Goal: Task Accomplishment & Management: Use online tool/utility

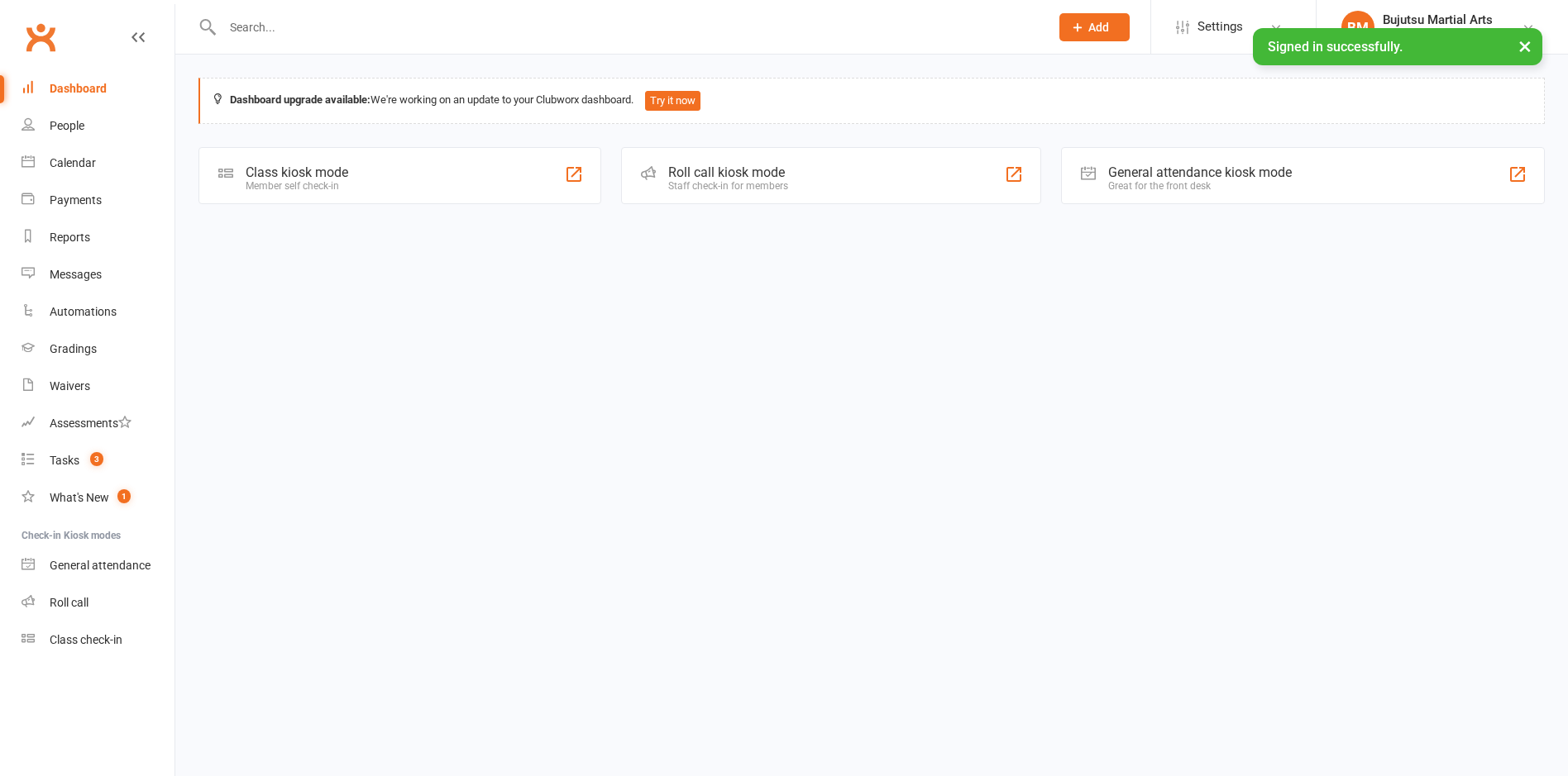
click at [297, 168] on div "Class kiosk mode" at bounding box center [296, 173] width 103 height 16
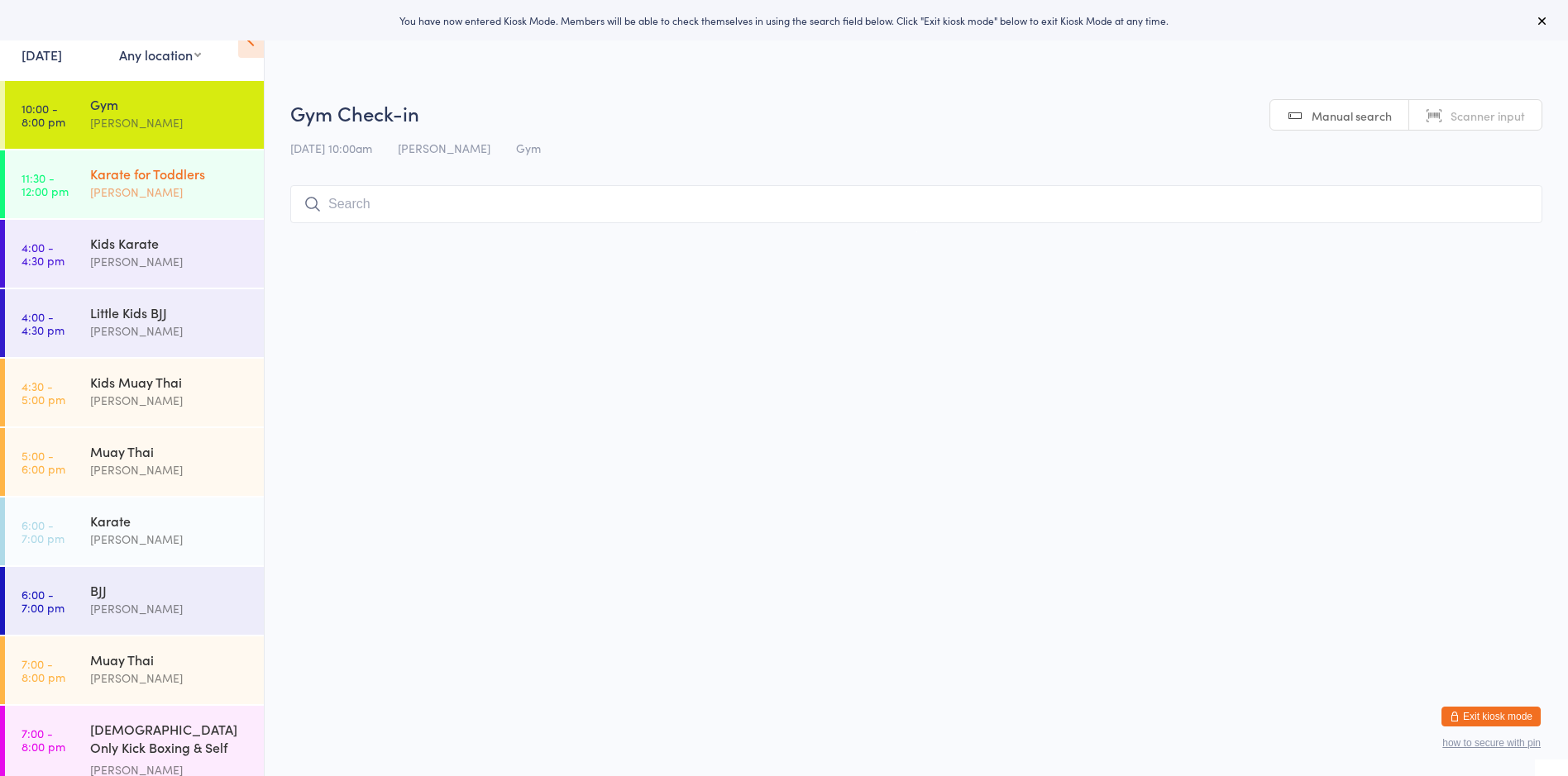
click at [107, 185] on div "[PERSON_NAME]" at bounding box center [170, 192] width 160 height 19
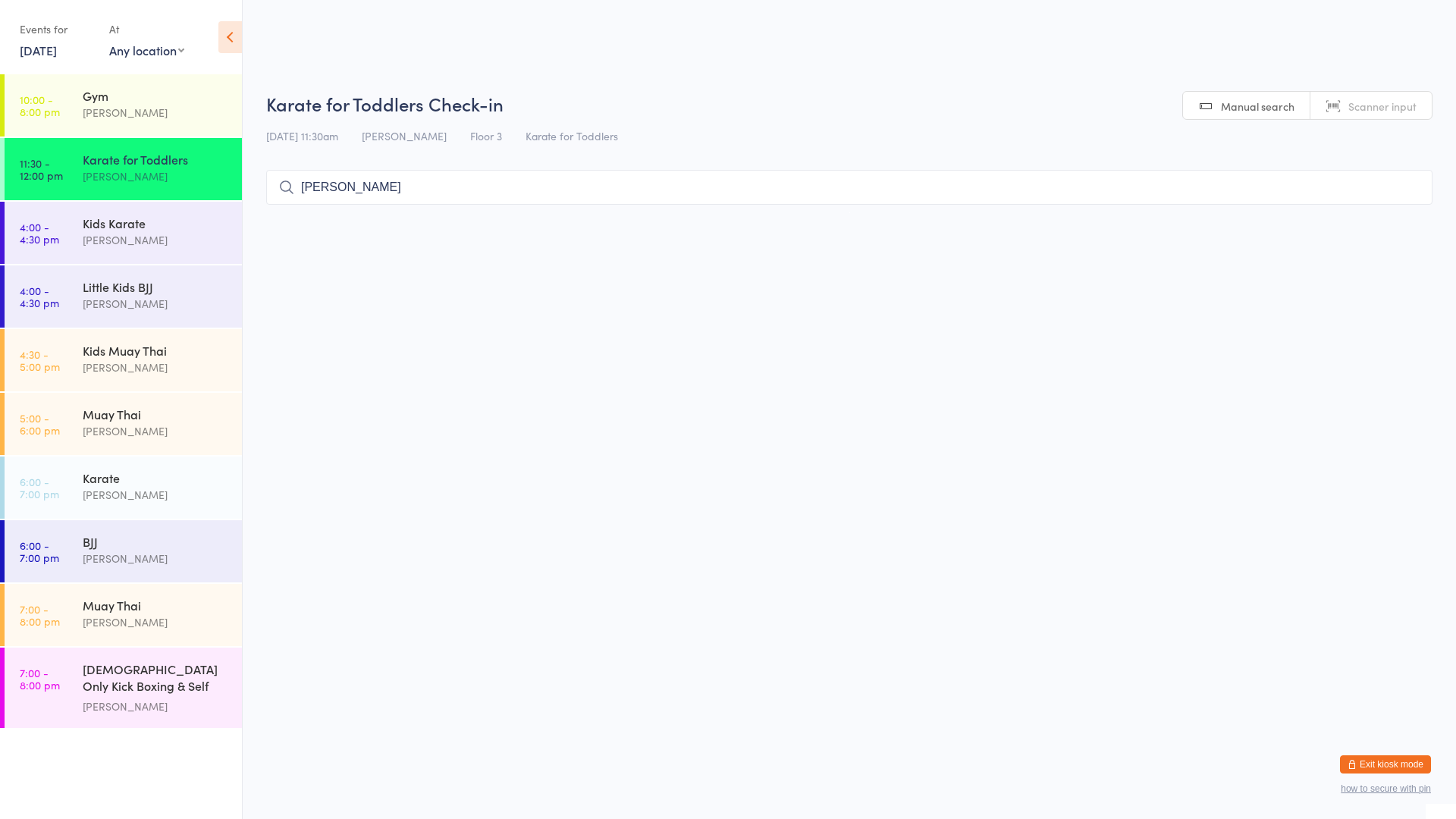
type input "[PERSON_NAME]"
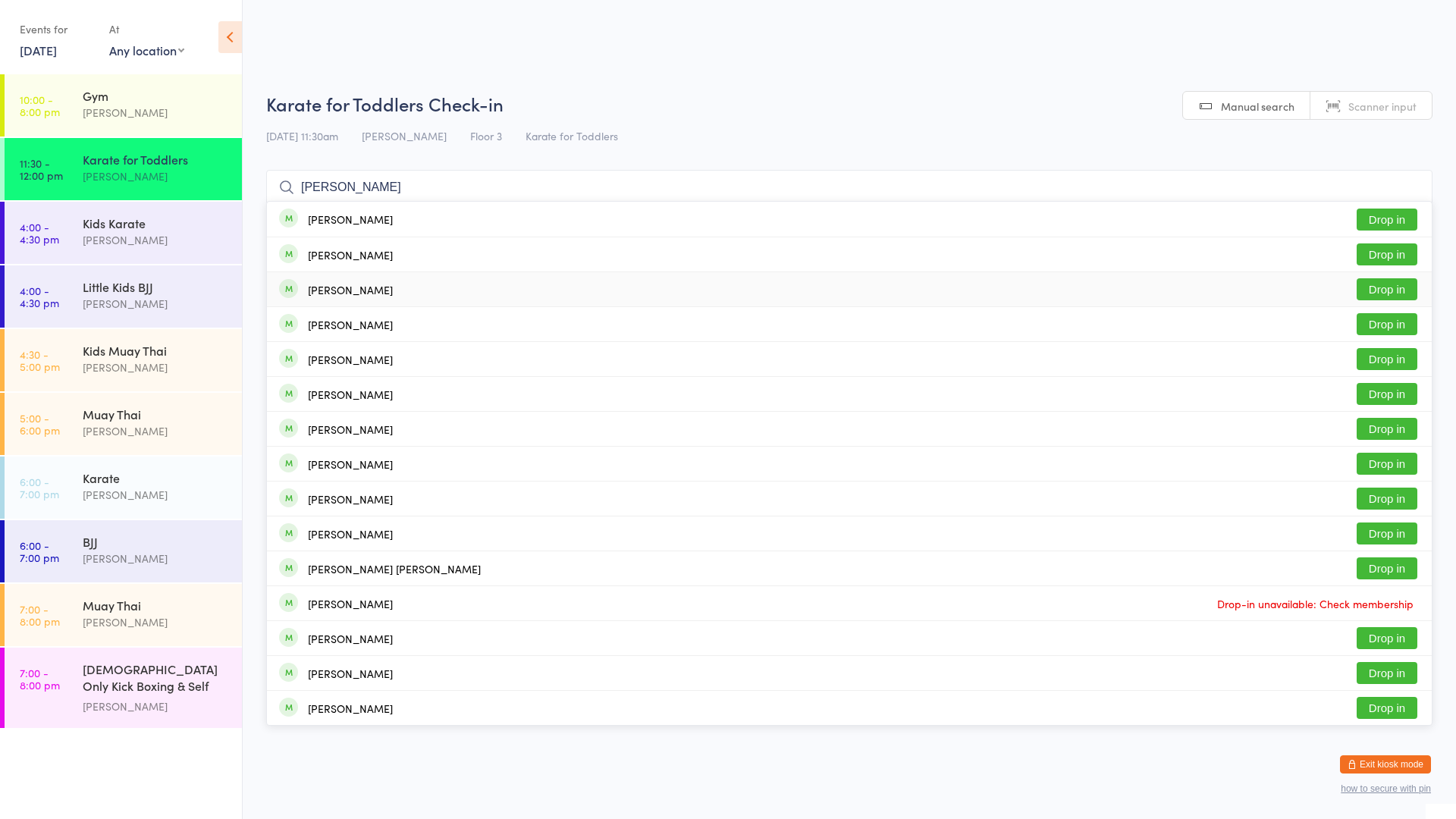
click at [1385, 287] on button "Drop in" at bounding box center [1386, 289] width 60 height 22
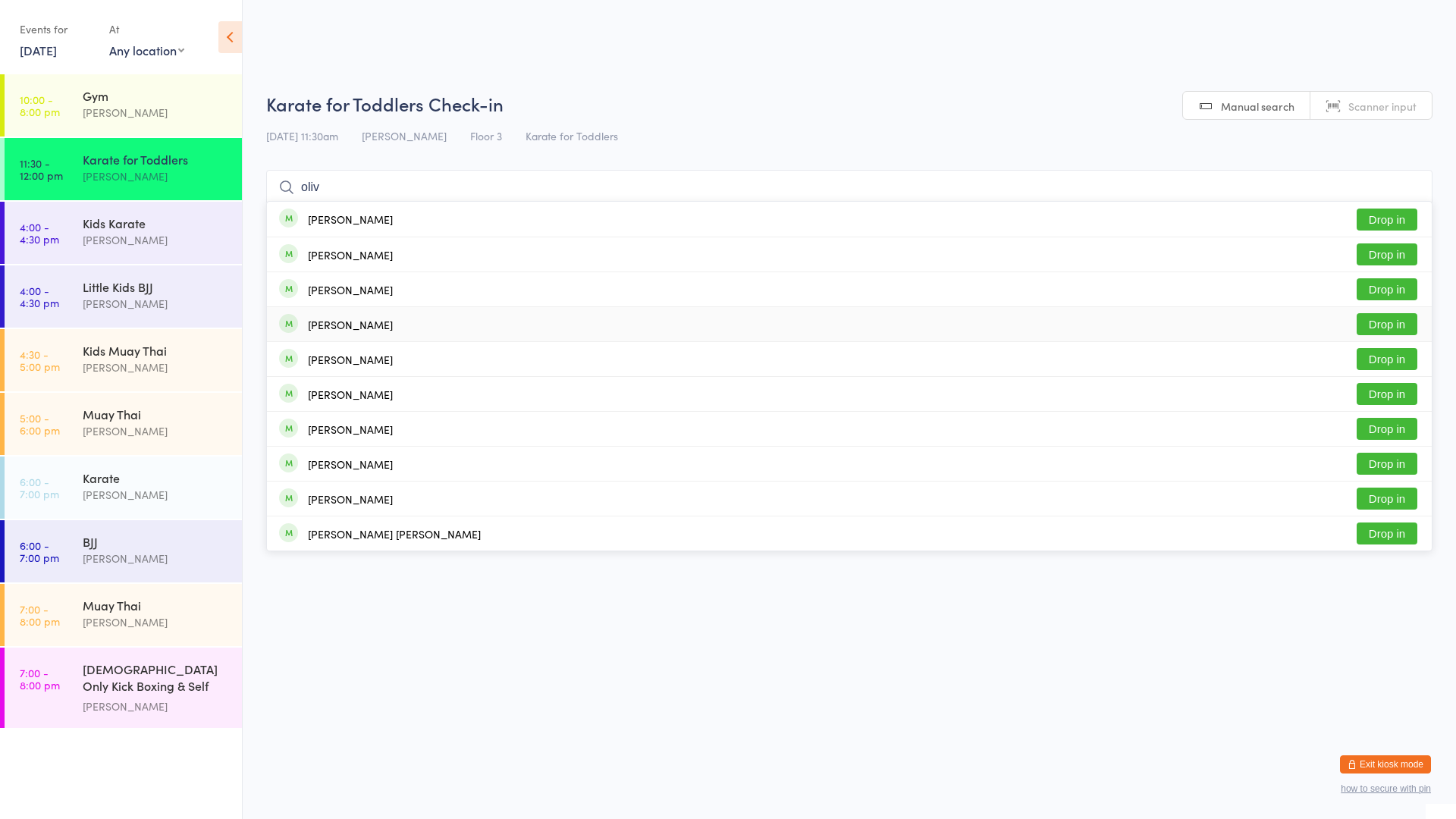
type input "oliv"
click at [1375, 322] on button "Drop in" at bounding box center [1386, 324] width 60 height 22
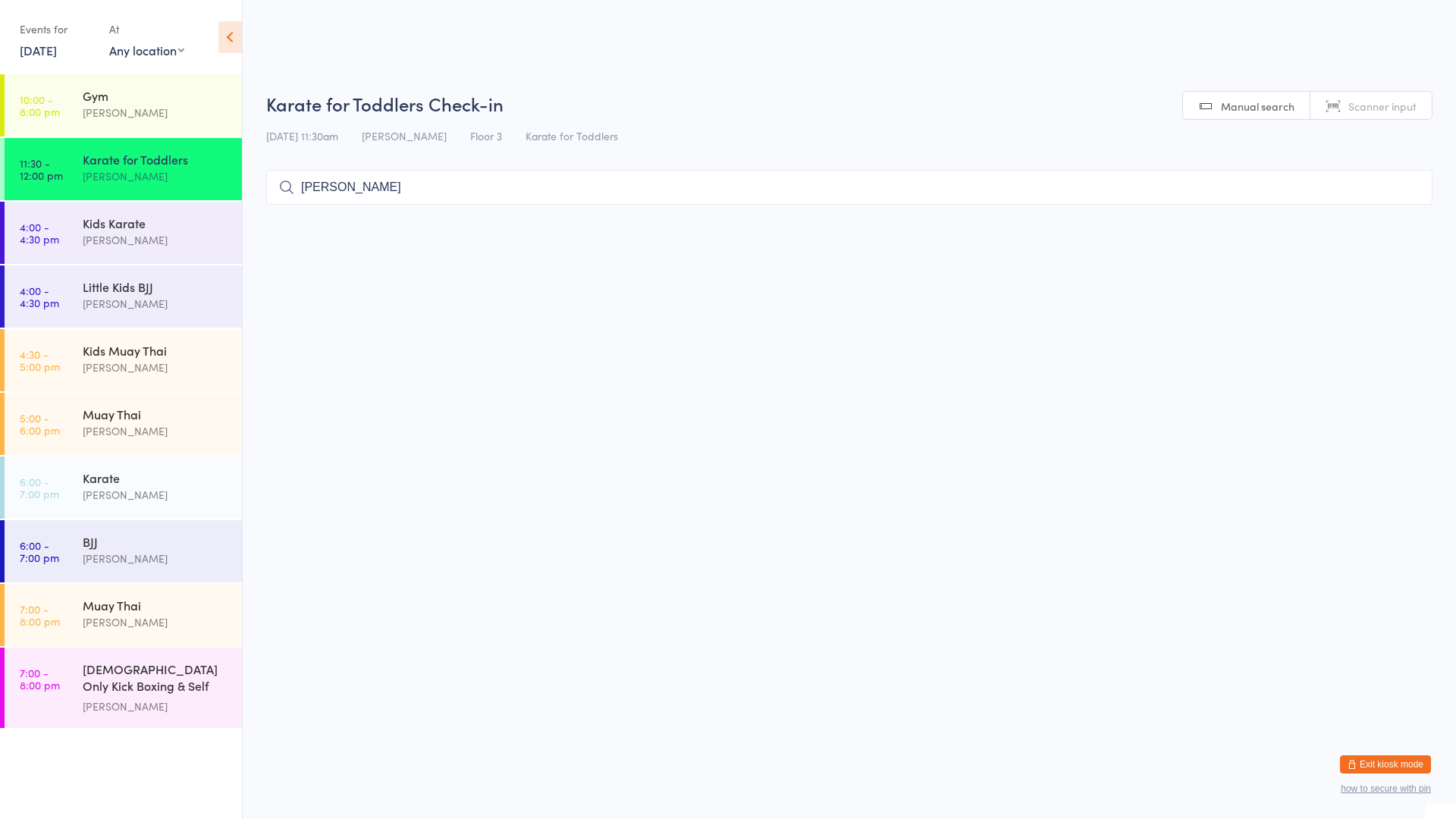
type input "[PERSON_NAME]"
